Goal: Navigation & Orientation: Find specific page/section

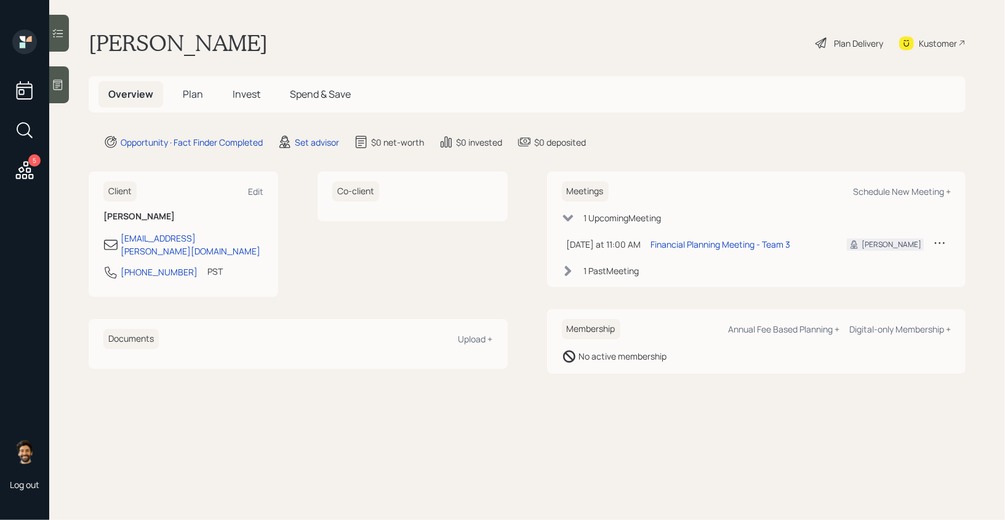
click at [945, 238] on td at bounding box center [939, 244] width 22 height 25
click at [940, 241] on icon at bounding box center [939, 243] width 12 height 12
click at [868, 279] on div "Cancel" at bounding box center [901, 279] width 89 height 12
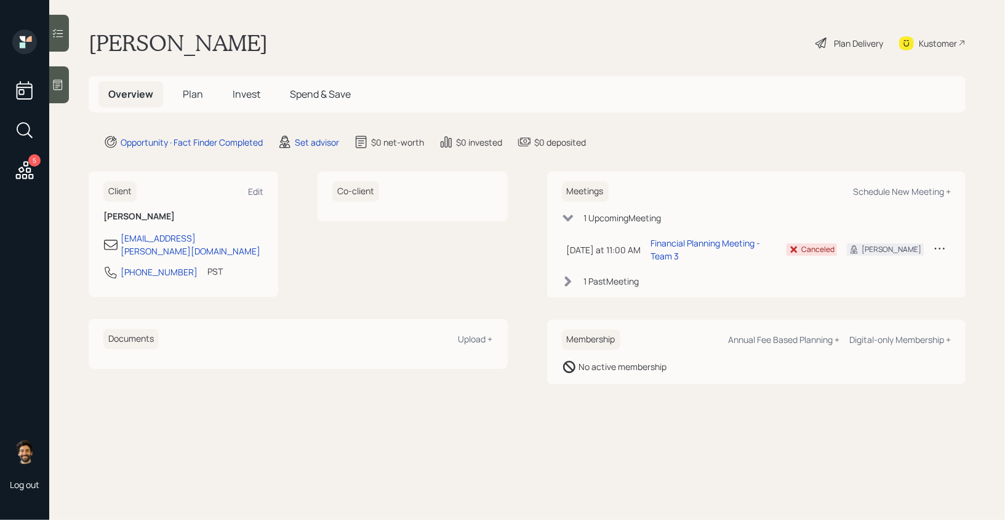
click at [215, 95] on div "Overview Plan Invest Spend & Save" at bounding box center [229, 94] width 262 height 26
click at [246, 89] on span "Invest" at bounding box center [247, 94] width 28 height 14
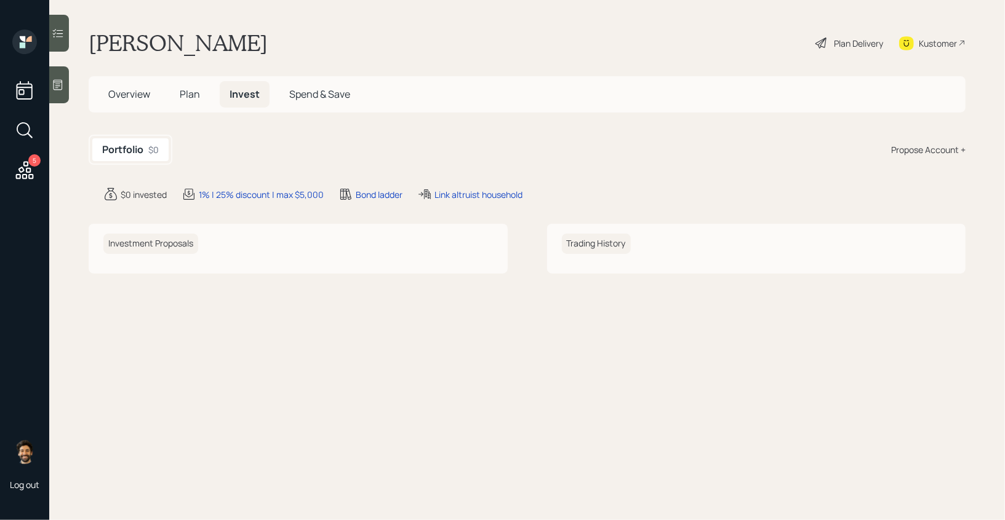
click at [172, 99] on h5 "Plan" at bounding box center [190, 94] width 40 height 26
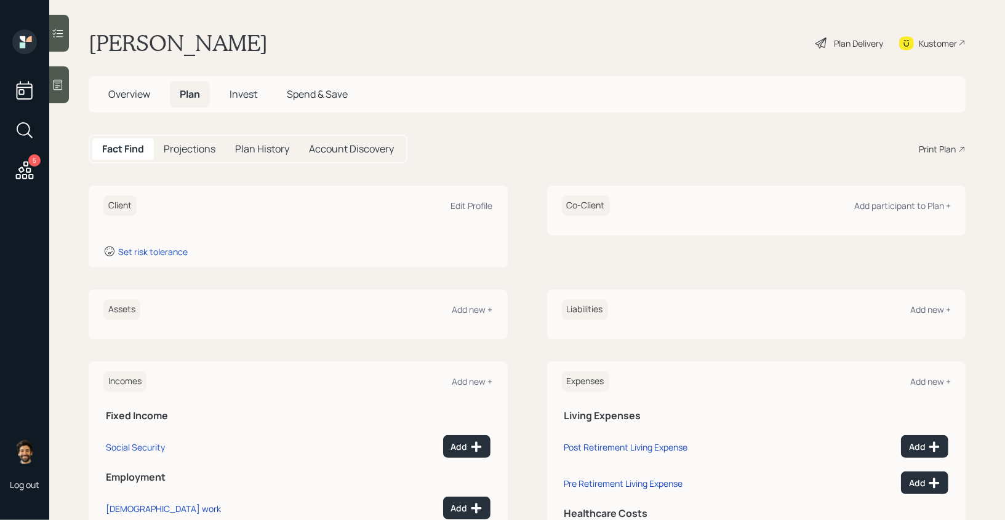
click at [119, 107] on h5 "Overview" at bounding box center [129, 94] width 62 height 26
